Goal: Transaction & Acquisition: Purchase product/service

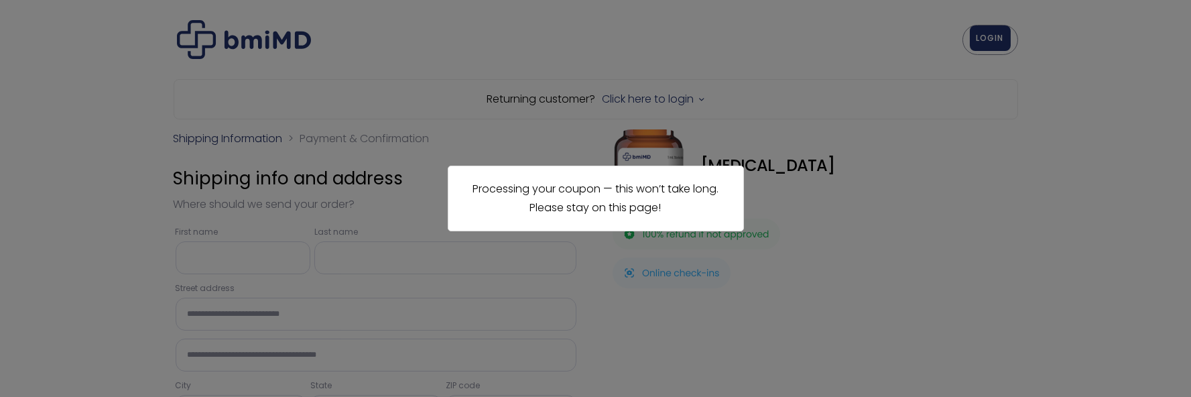
click at [592, 310] on div "Processing your coupon — this won’t take long. Please stay on this page!" at bounding box center [595, 198] width 1191 height 397
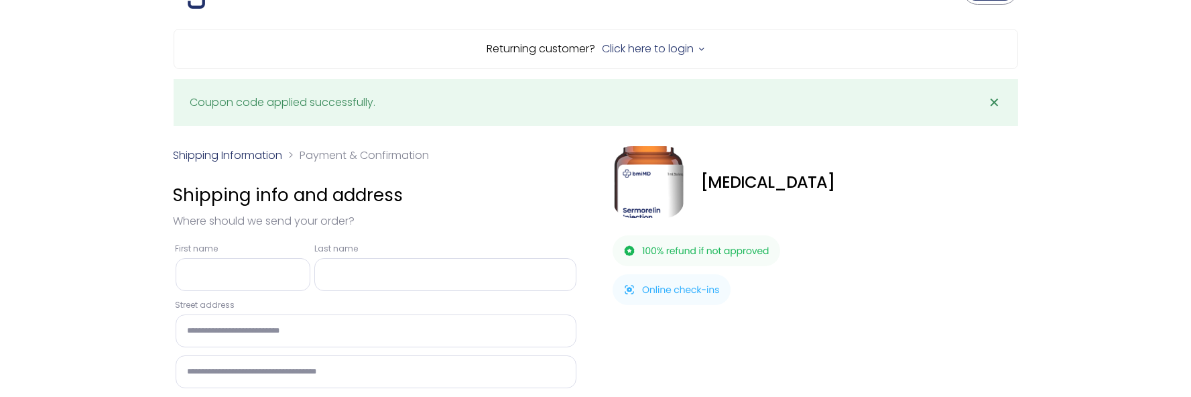
scroll to position [67, 0]
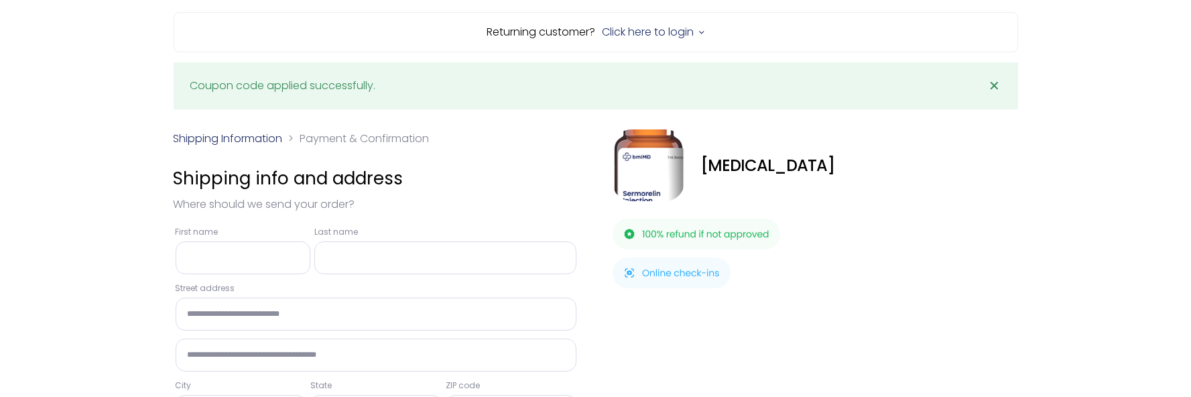
click at [254, 258] on input "First name *" at bounding box center [243, 257] width 135 height 33
